Goal: Transaction & Acquisition: Purchase product/service

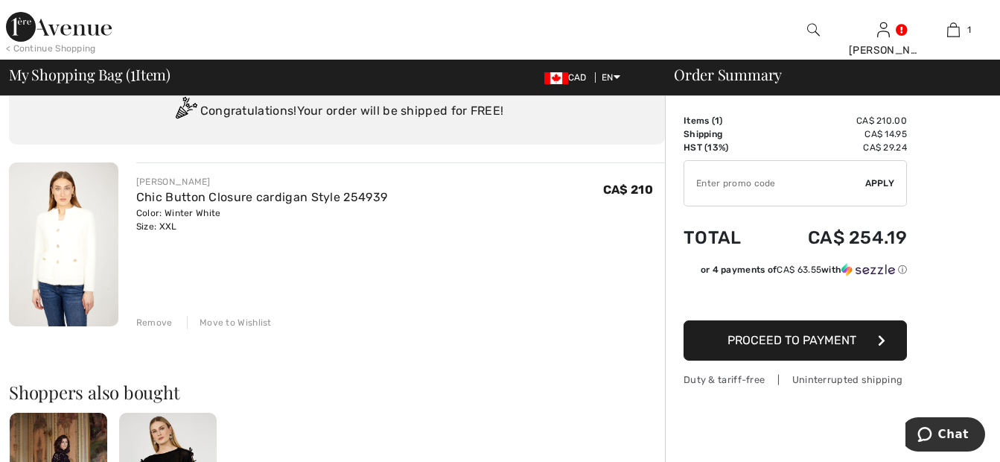
scroll to position [51, 0]
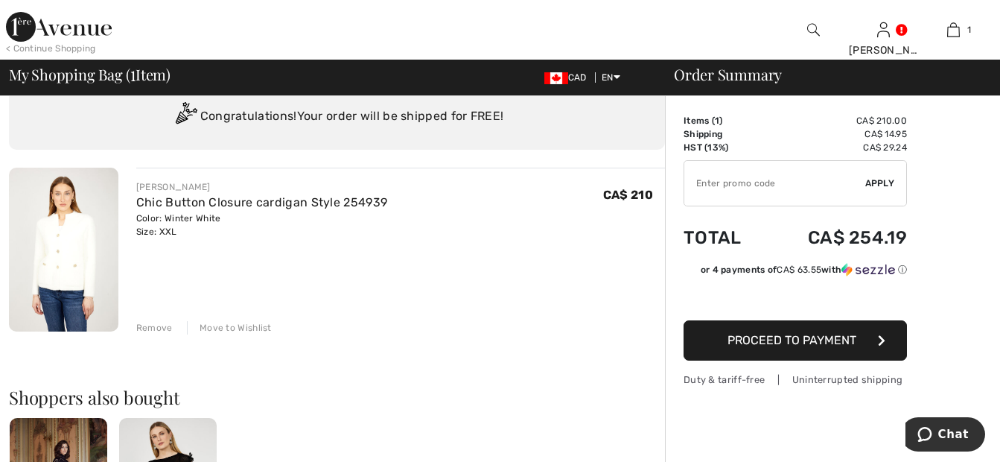
click at [151, 325] on div "Remove" at bounding box center [154, 327] width 36 height 13
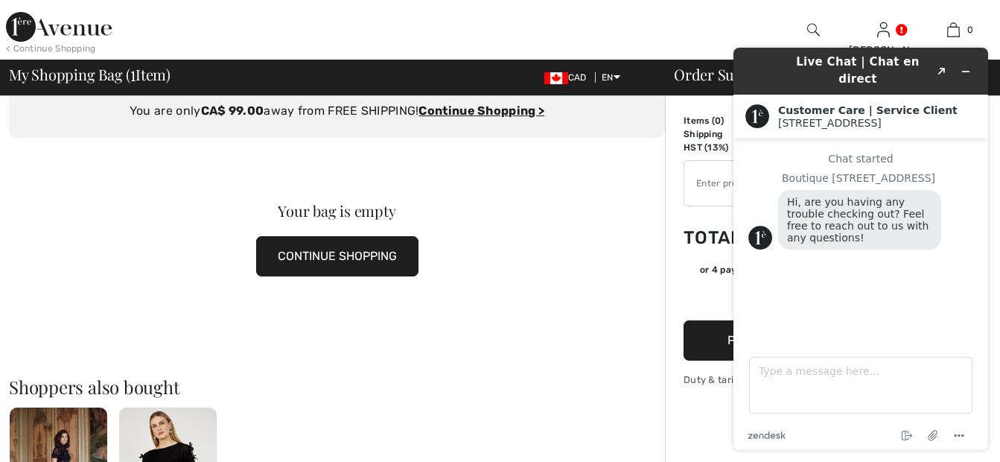
scroll to position [0, 0]
click at [963, 66] on icon "Minimize widget" at bounding box center [965, 71] width 10 height 10
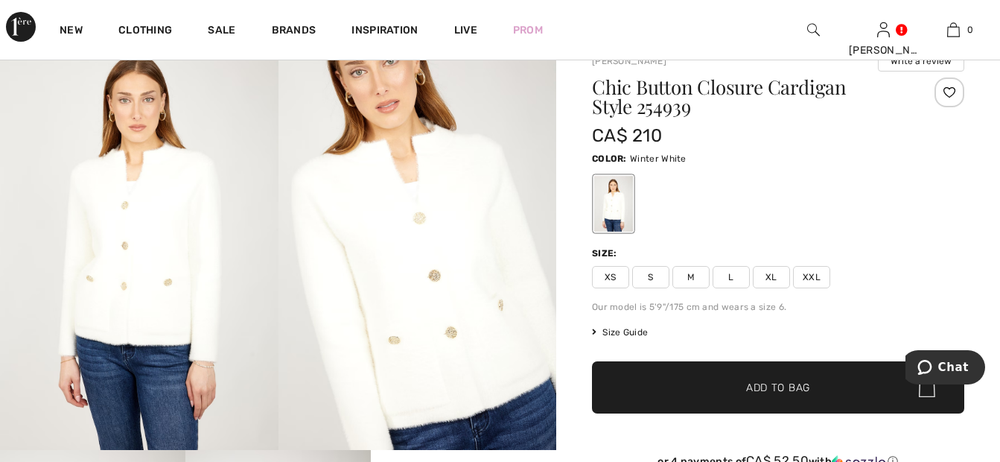
scroll to position [60, 0]
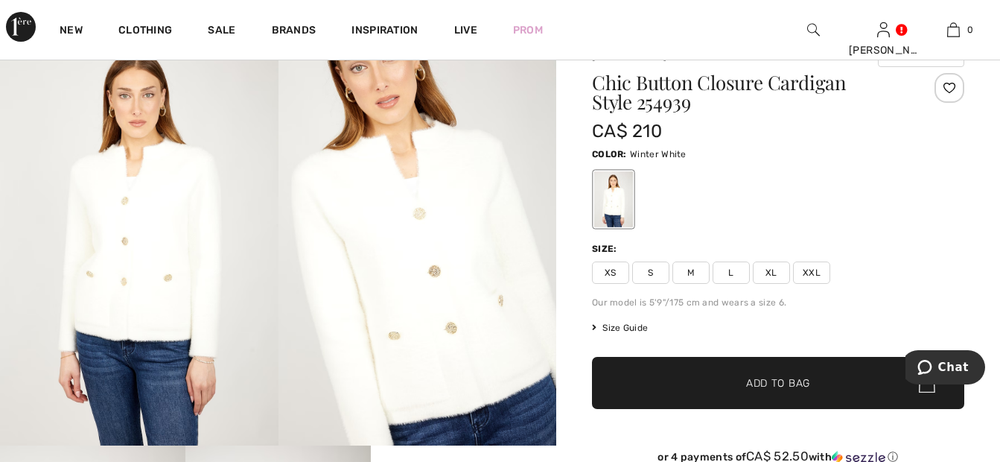
click at [639, 330] on span "Size Guide" at bounding box center [620, 327] width 56 height 13
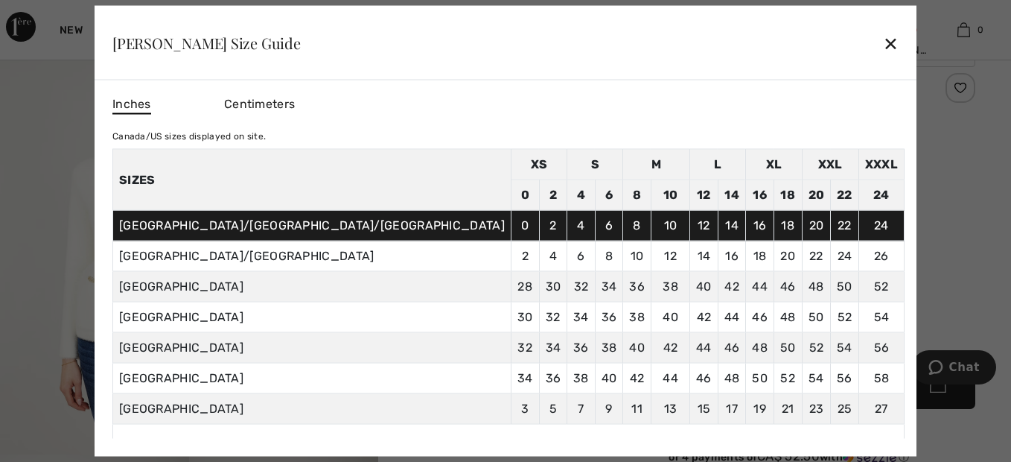
click at [883, 44] on div "✕" at bounding box center [891, 42] width 16 height 31
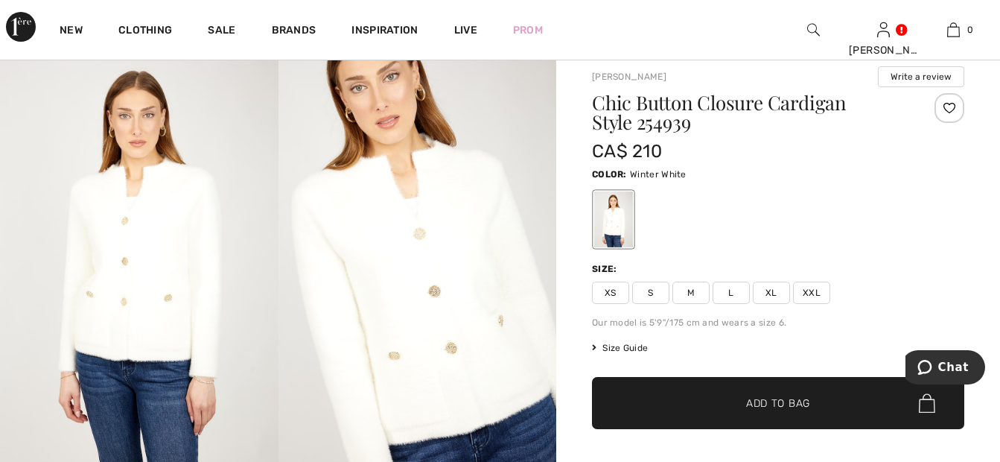
scroll to position [0, 0]
